Goal: Task Accomplishment & Management: Use online tool/utility

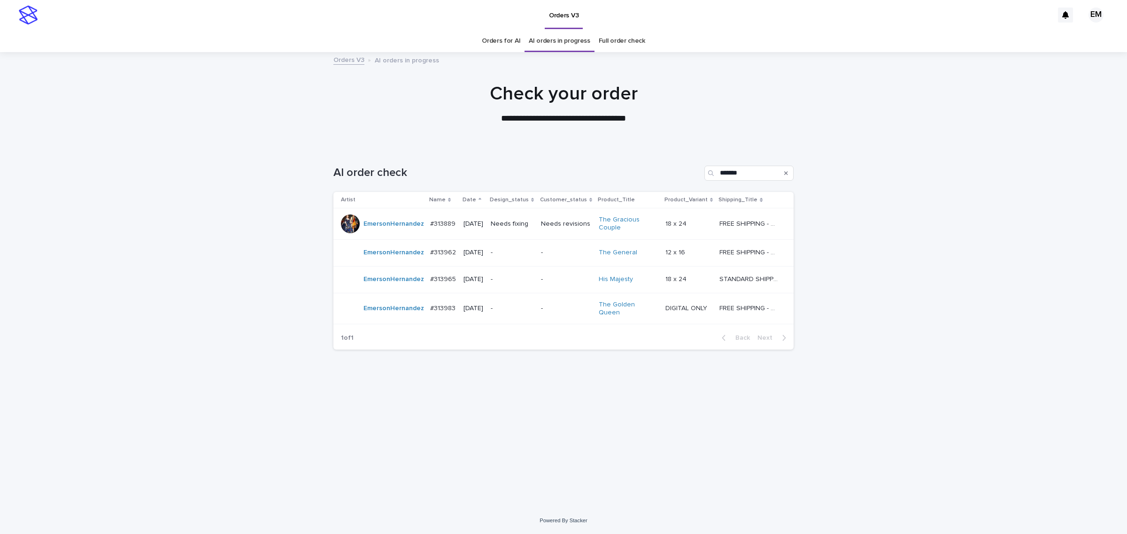
click at [515, 229] on div "Needs fixing" at bounding box center [512, 224] width 43 height 15
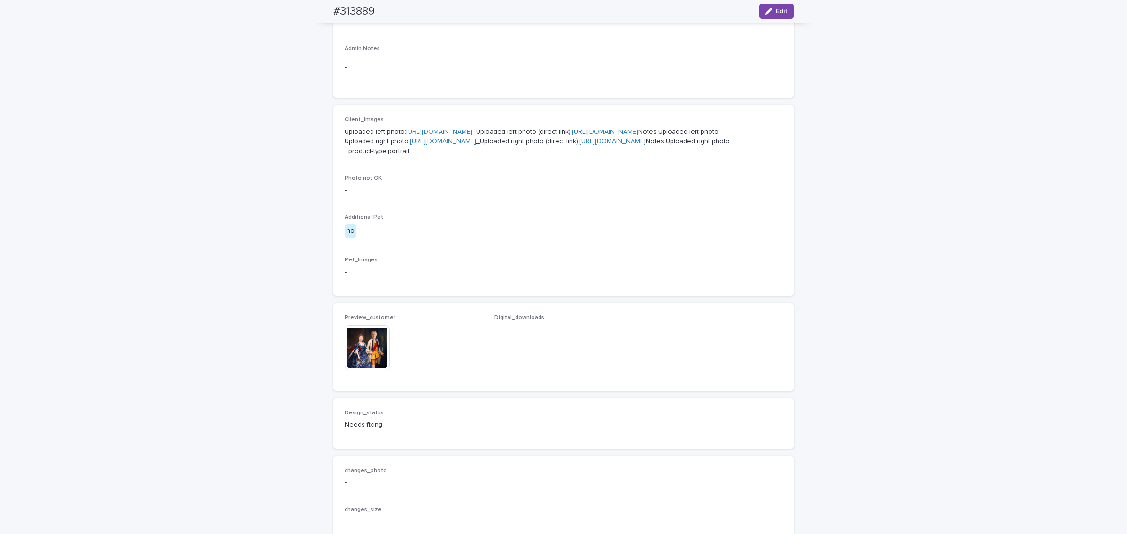
scroll to position [313, 0]
click at [364, 370] on img at bounding box center [367, 347] width 45 height 45
